Goal: Task Accomplishment & Management: Use online tool/utility

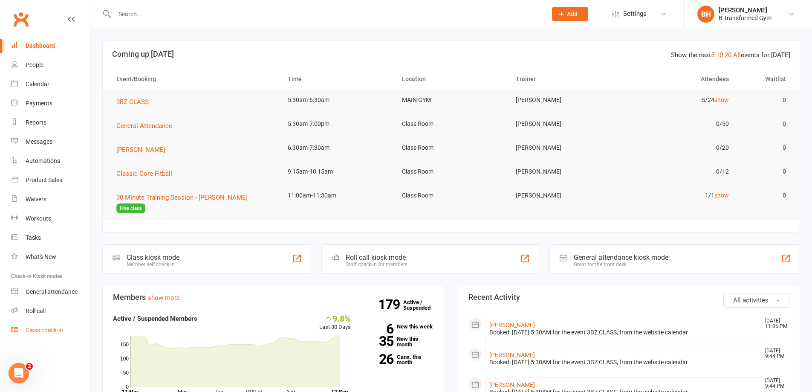
click at [37, 330] on div "Class check-in" at bounding box center [45, 330] width 38 height 7
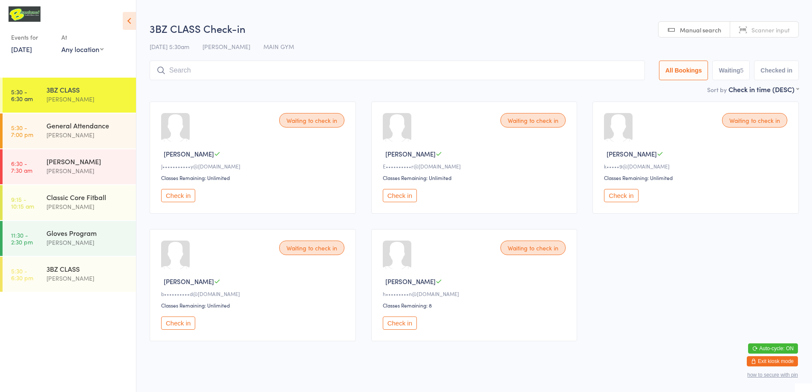
click at [750, 31] on div "3BZ CLASS Check-in [DATE] 5:30am [PERSON_NAME] MAIN GYM Manual search Scanner i…" at bounding box center [474, 52] width 649 height 63
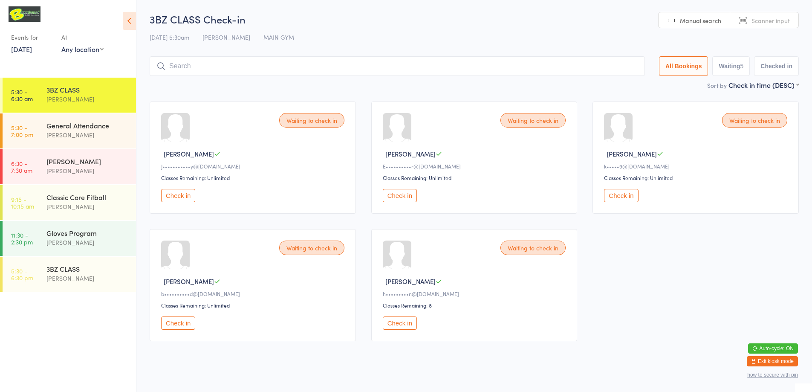
drag, startPoint x: 463, startPoint y: 61, endPoint x: 463, endPoint y: 66, distance: 5.1
click at [463, 61] on input "search" at bounding box center [397, 66] width 495 height 20
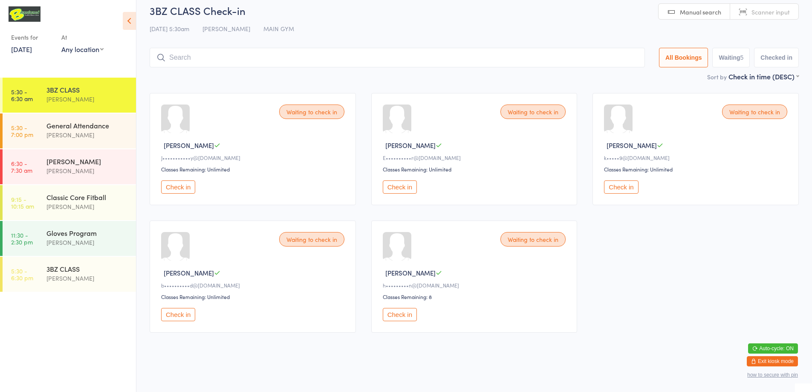
click at [180, 319] on button "Check in" at bounding box center [178, 314] width 34 height 13
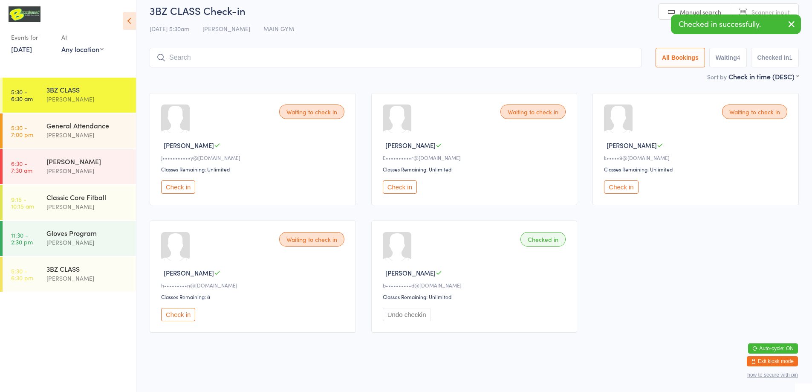
click at [172, 317] on button "Check in" at bounding box center [178, 314] width 34 height 13
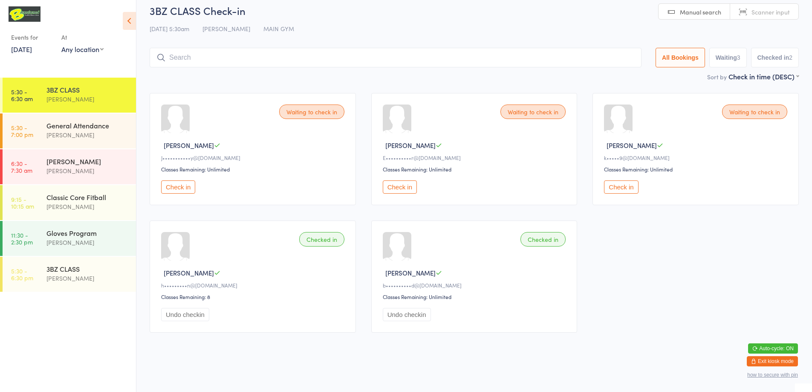
click at [173, 56] on input "search" at bounding box center [396, 58] width 492 height 20
type input "220128"
click at [611, 76] on button "Drop in" at bounding box center [616, 75] width 34 height 12
click at [389, 189] on button "Check in" at bounding box center [400, 186] width 34 height 13
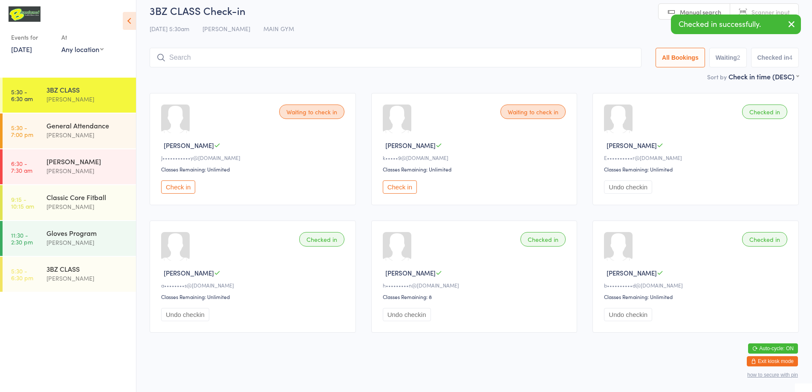
click at [396, 188] on button "Check in" at bounding box center [400, 186] width 34 height 13
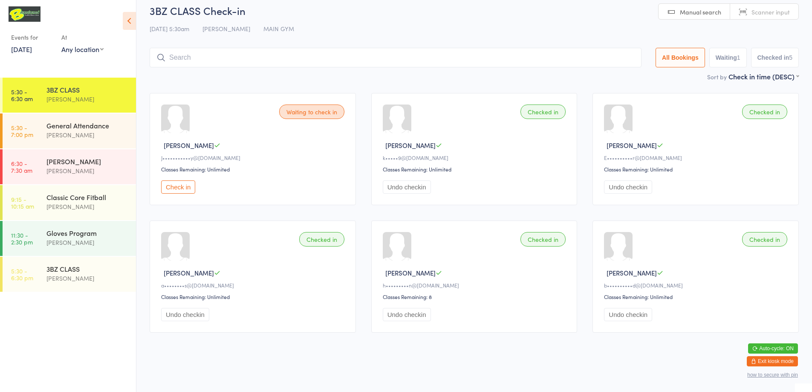
click at [230, 59] on input "search" at bounding box center [396, 58] width 492 height 20
type input "sue"
click at [228, 81] on div "s••••••••••••t@[DOMAIN_NAME]" at bounding box center [225, 78] width 104 height 7
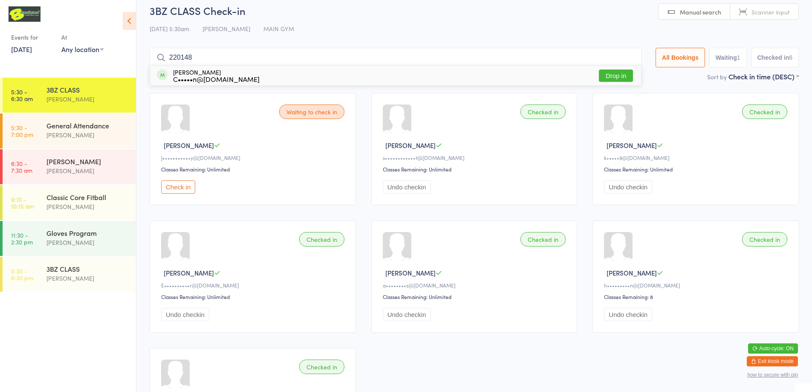
type input "220148"
click at [187, 186] on button "Check in" at bounding box center [178, 186] width 34 height 13
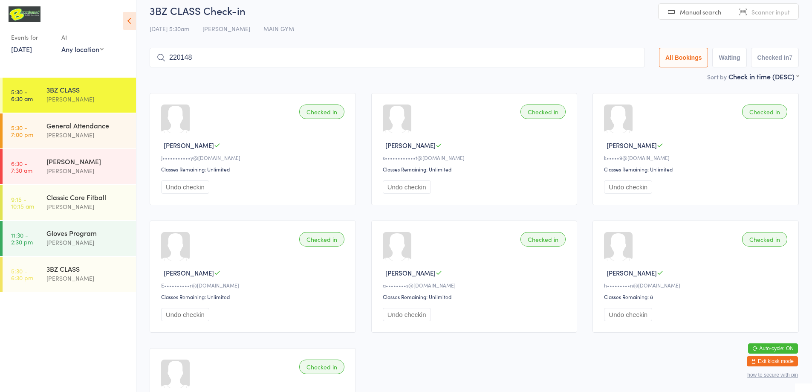
click at [701, 12] on span "Manual search" at bounding box center [700, 12] width 41 height 9
type input "kl"
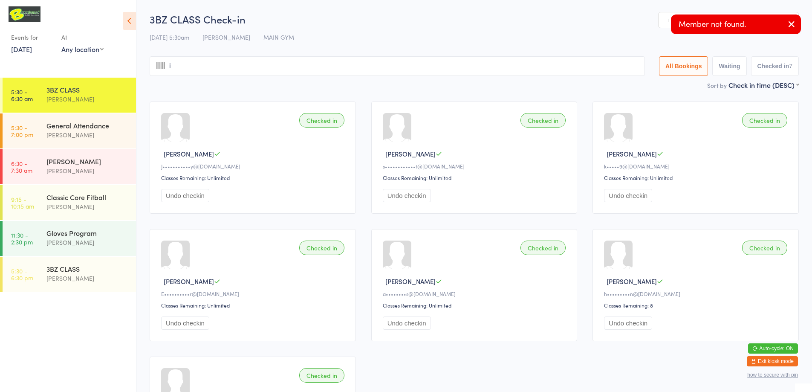
type input "ie"
type input "[PERSON_NAME]"
type input "ky"
type input "lie"
type input "k"
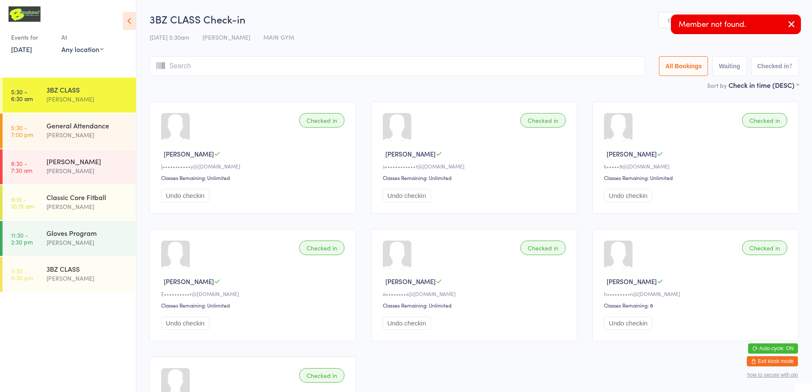
type input "y"
click at [693, 21] on span "Manual search" at bounding box center [700, 20] width 41 height 9
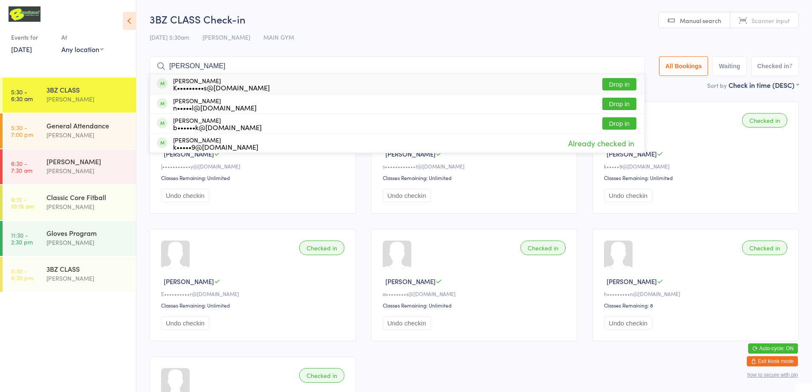
type input "[PERSON_NAME]"
click at [616, 86] on button "Drop in" at bounding box center [619, 84] width 34 height 12
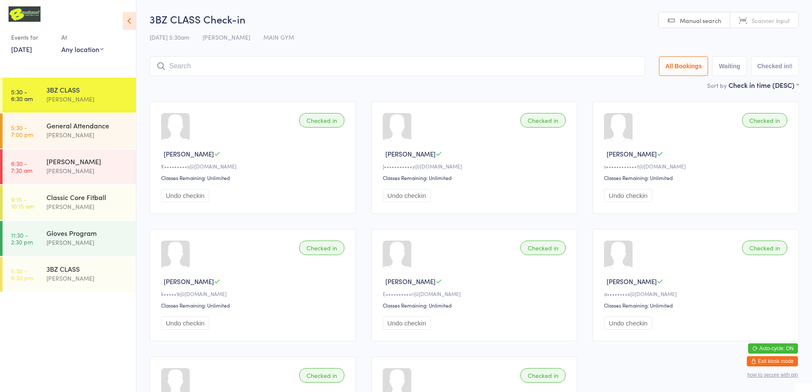
click at [611, 81] on div "Sort by Check in time (DESC) First name (ASC) First name (DESC) Last name (ASC)…" at bounding box center [474, 84] width 649 height 9
click at [92, 130] on div "General Attendance" at bounding box center [87, 125] width 82 height 9
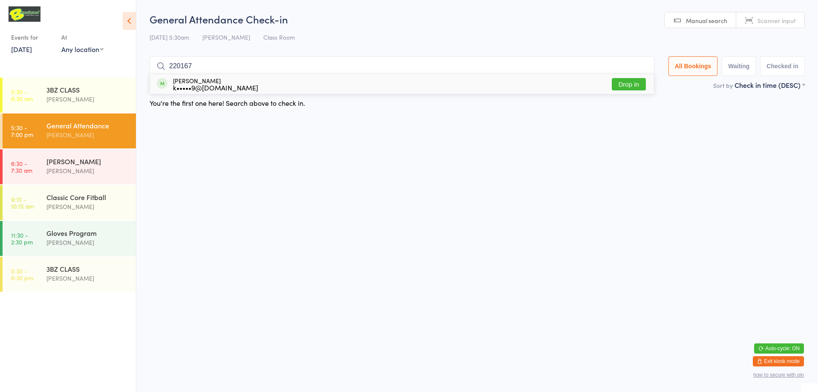
type input "220167"
click at [627, 91] on div "[PERSON_NAME] k•••••9@[DOMAIN_NAME] Drop in" at bounding box center [402, 84] width 504 height 20
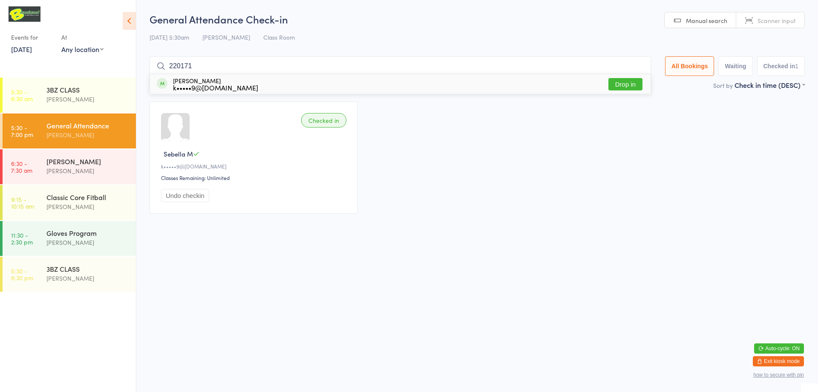
type input "220171"
click at [629, 88] on button "Drop in" at bounding box center [626, 84] width 34 height 12
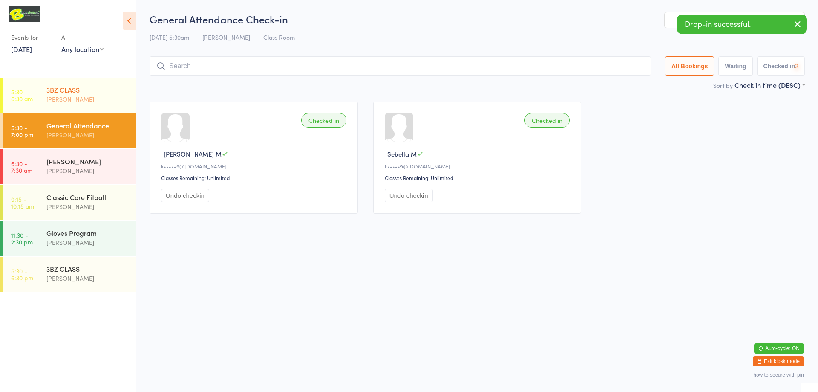
click at [85, 92] on div "3BZ CLASS" at bounding box center [87, 89] width 82 height 9
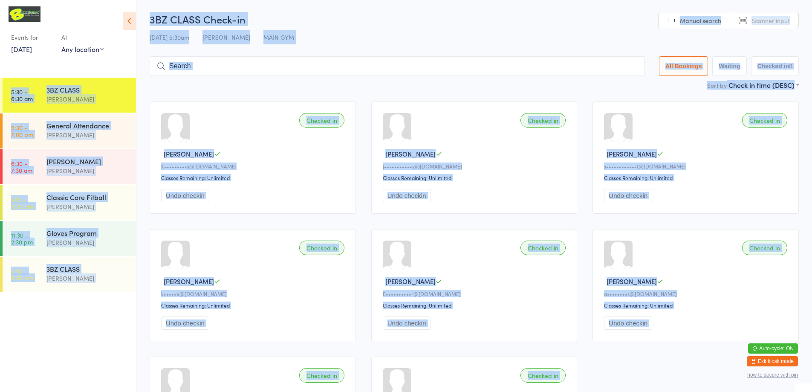
drag, startPoint x: 229, startPoint y: 277, endPoint x: 661, endPoint y: 408, distance: 450.9
click at [661, 391] on html "You have now entered Kiosk Mode. Members will be able to check themselves in us…" at bounding box center [406, 196] width 812 height 392
click at [276, 152] on div "[PERSON_NAME]" at bounding box center [254, 153] width 186 height 9
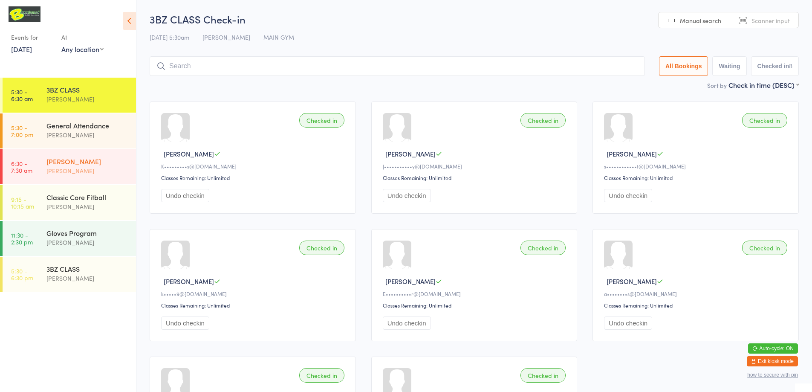
click at [106, 164] on div "[PERSON_NAME]" at bounding box center [87, 160] width 82 height 9
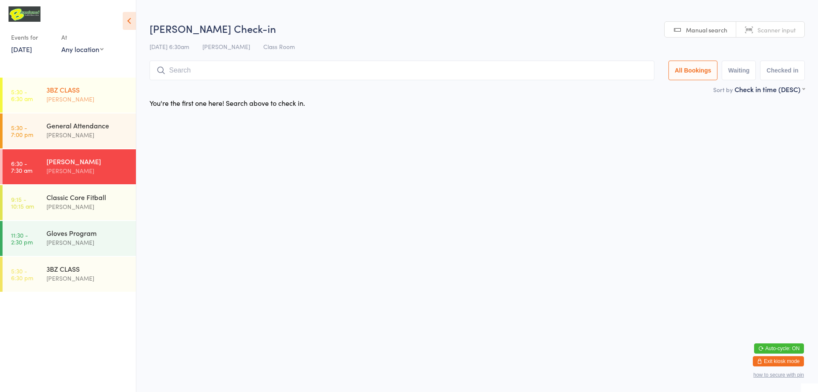
click at [107, 96] on div "[PERSON_NAME]" at bounding box center [87, 99] width 82 height 10
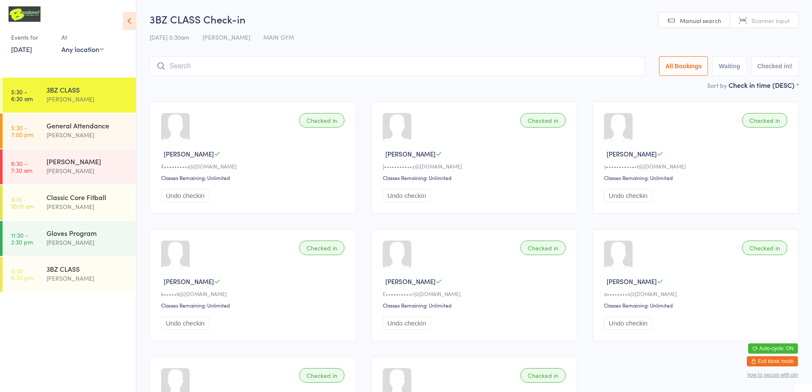
drag, startPoint x: 631, startPoint y: 210, endPoint x: 628, endPoint y: 216, distance: 6.9
drag, startPoint x: 629, startPoint y: 215, endPoint x: 112, endPoint y: 164, distance: 519.1
click at [112, 164] on div "[PERSON_NAME]" at bounding box center [87, 160] width 82 height 9
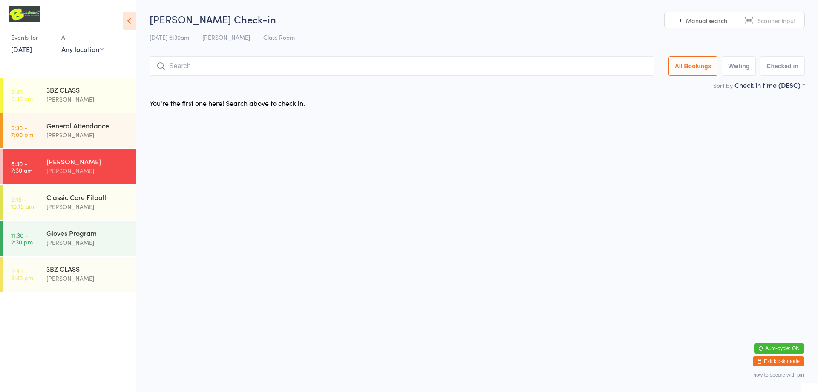
click at [749, 22] on link "Scanner input" at bounding box center [771, 20] width 68 height 16
type input "220021"
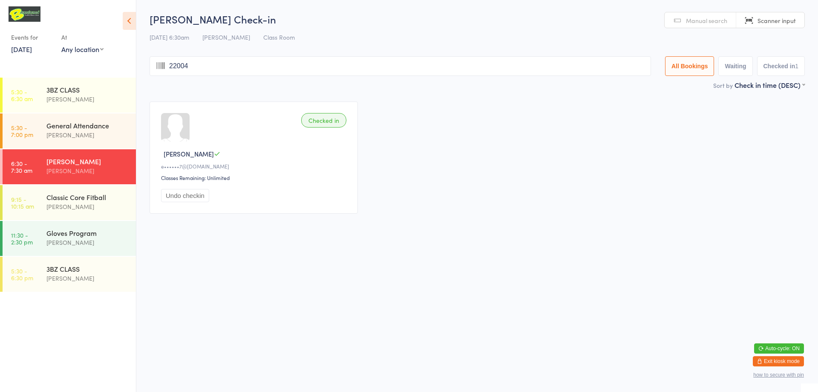
type input "220042"
type input "220122"
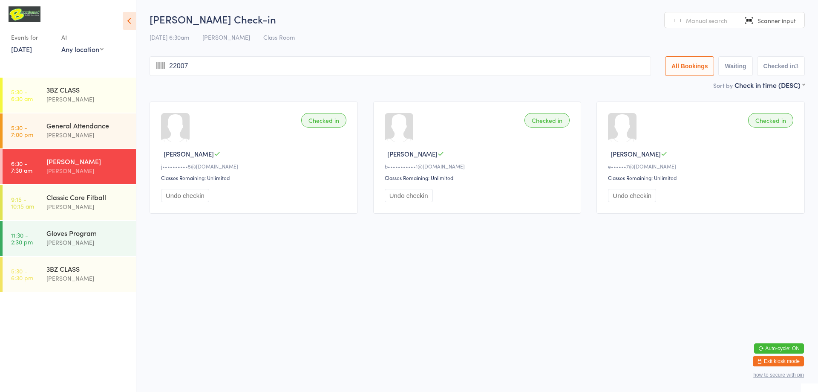
type input "220070"
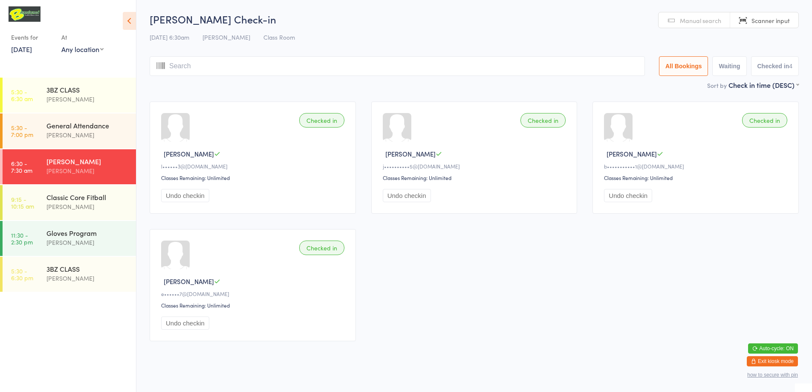
click at [692, 22] on span "Manual search" at bounding box center [700, 20] width 41 height 9
click at [707, 21] on span "Manual search" at bounding box center [700, 20] width 41 height 9
type input "S"
type input "H"
type input "S"
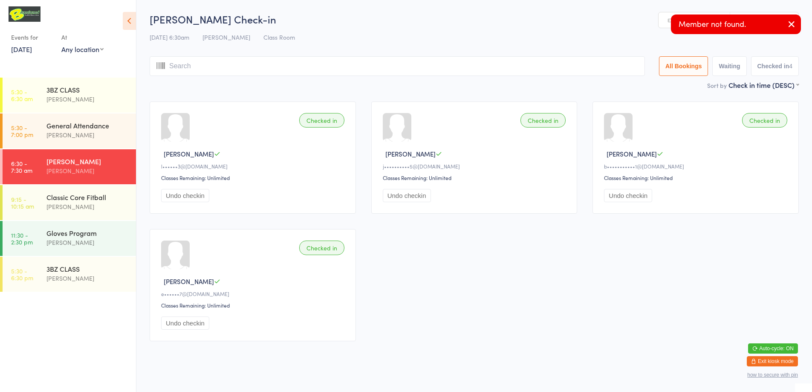
type input "H"
type input "AR"
type input "S"
type input "HA"
type input "R"
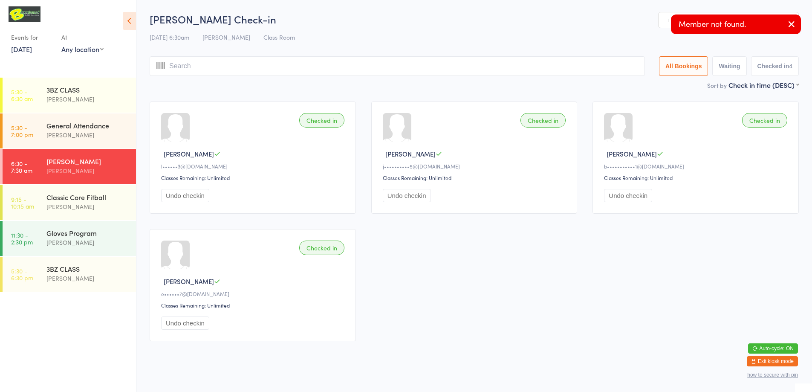
type input "S"
type input "[PERSON_NAME]"
click at [205, 65] on input "search" at bounding box center [397, 66] width 495 height 20
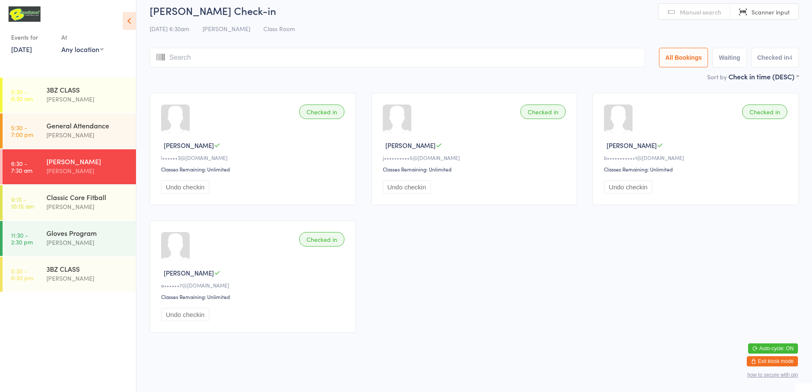
type input "S"
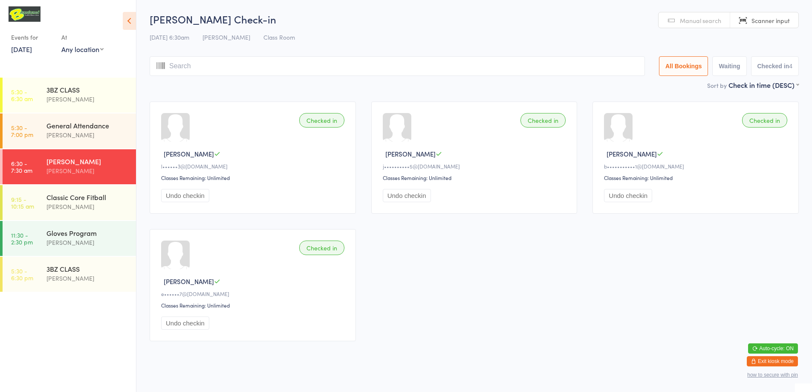
type input "H"
click at [171, 63] on input "search" at bounding box center [397, 66] width 495 height 20
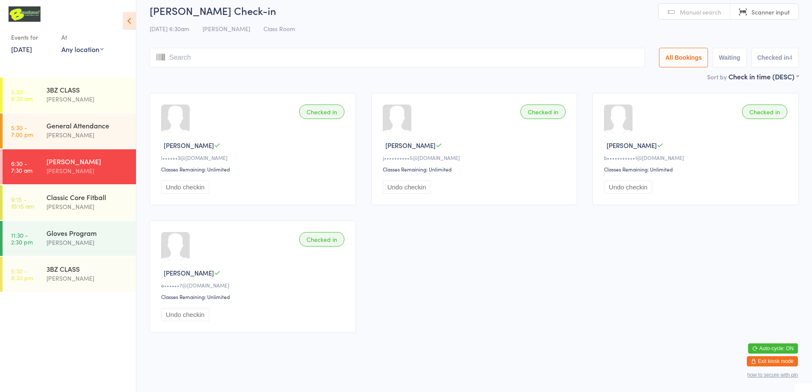
type input "S"
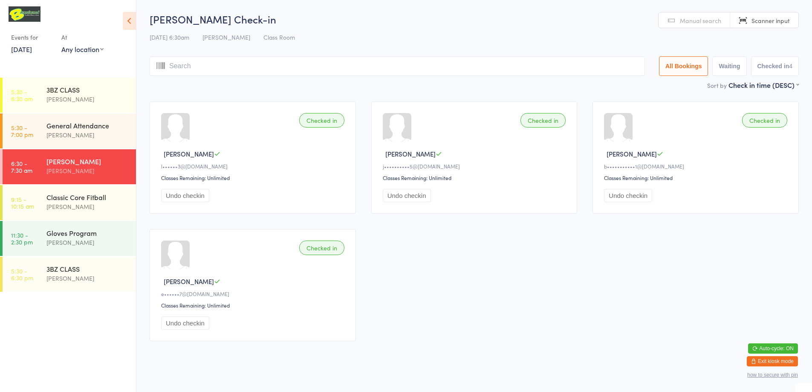
type input "M"
type input "I"
type input "220014"
click at [702, 24] on span "Manual search" at bounding box center [700, 20] width 41 height 9
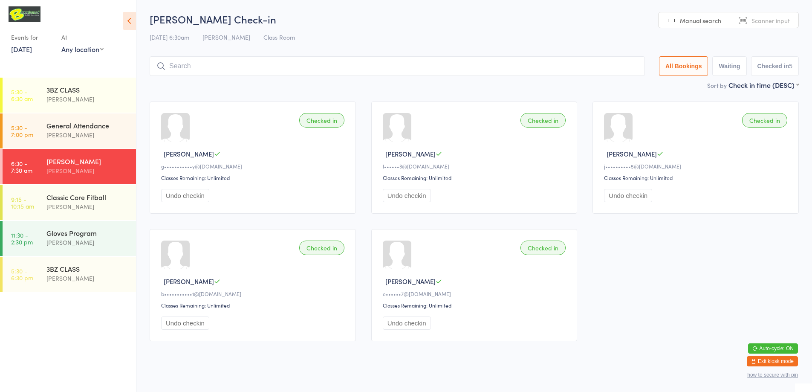
click at [180, 67] on input "search" at bounding box center [397, 66] width 495 height 20
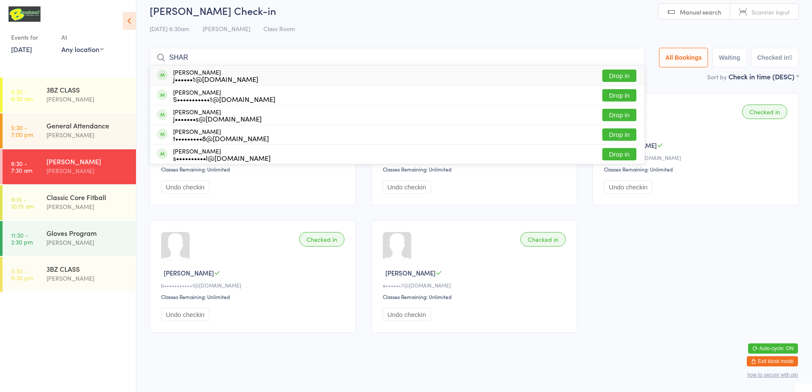
type input "SHAR"
click at [179, 81] on div "j••••••1@[DOMAIN_NAME]" at bounding box center [215, 78] width 85 height 7
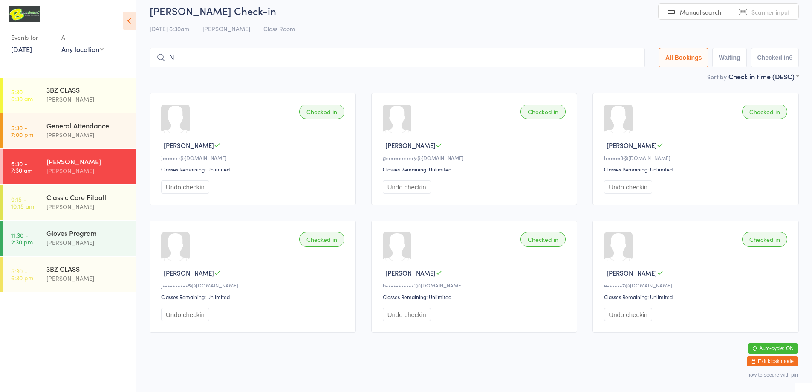
type input "N"
click at [754, 12] on span "Scanner input" at bounding box center [771, 12] width 38 height 9
type input "220175"
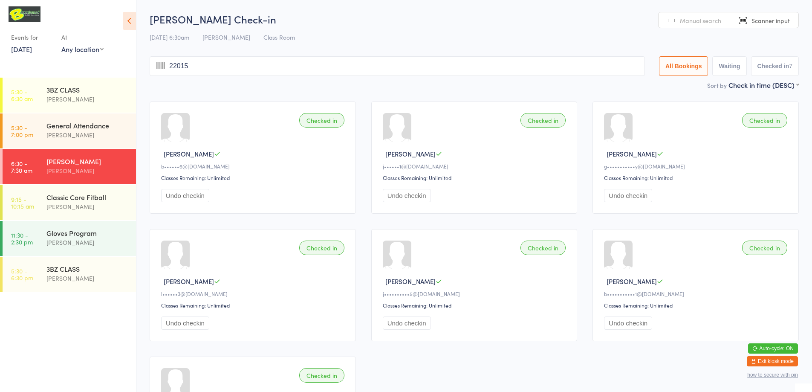
type input "220150"
